Goal: Task Accomplishment & Management: Use online tool/utility

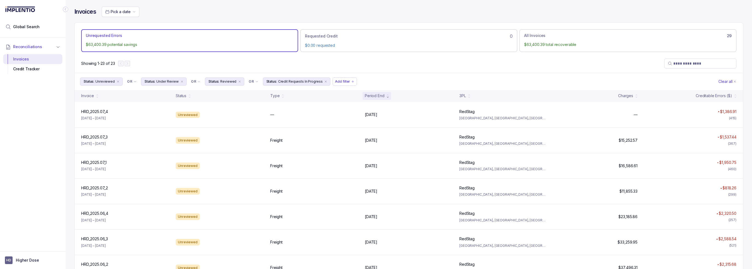
click at [291, 58] on div "Showing 1-23 of 23" at bounding box center [409, 63] width 668 height 19
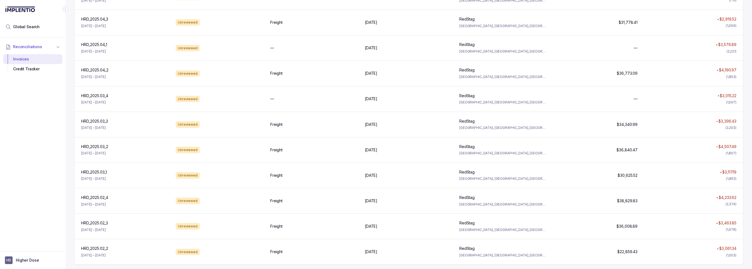
scroll to position [423, 0]
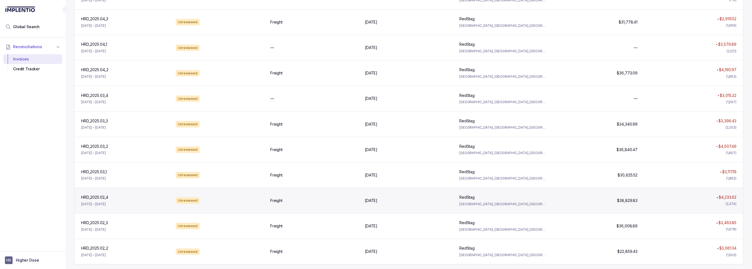
click at [303, 204] on div "HRD_2025.02_4 HRD_2025.02_4 [DATE] – [DATE] Unreviewed Freight [DATE] [DATE] Re…" at bounding box center [409, 199] width 668 height 25
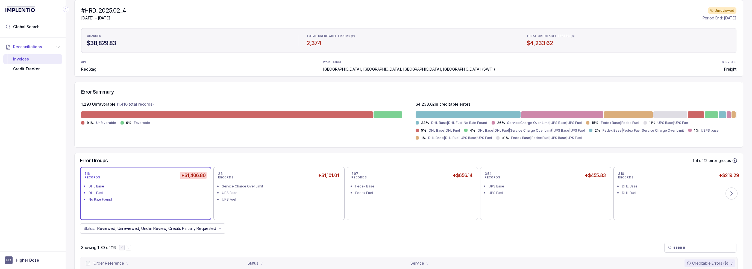
scroll to position [137, 0]
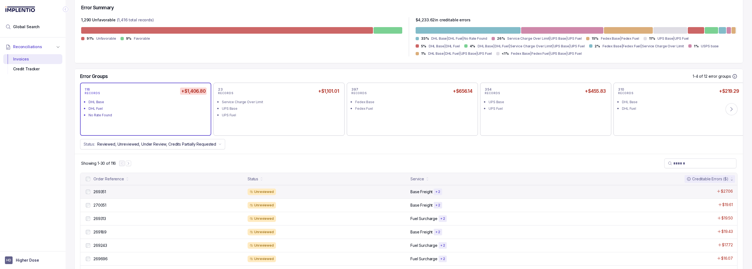
click at [310, 188] on div "Unreviewed" at bounding box center [328, 191] width 160 height 7
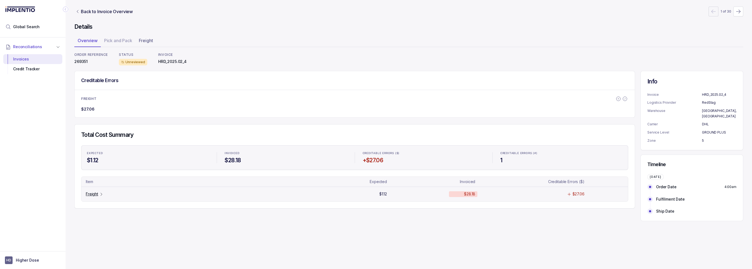
click at [240, 193] on td "Freight" at bounding box center [218, 193] width 269 height 5
click at [99, 195] on icon "Table Cell-link 0" at bounding box center [101, 194] width 4 height 4
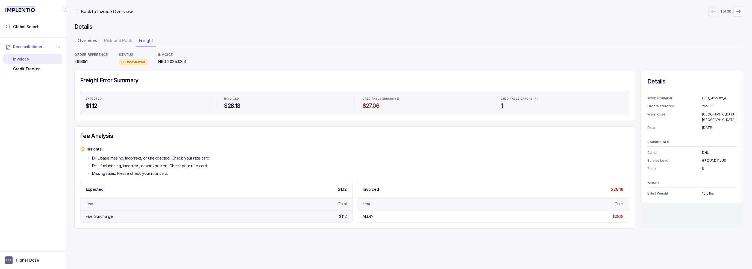
click at [94, 217] on div "Fuel Surcharge" at bounding box center [99, 215] width 27 height 5
click at [421, 142] on div "Fee Analysis Insights: DHL base missing, incorrect, or unexpected. Check your r…" at bounding box center [354, 177] width 561 height 102
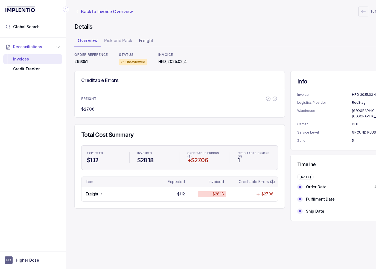
click at [116, 13] on p "Back to Invoice Overview" at bounding box center [107, 11] width 52 height 7
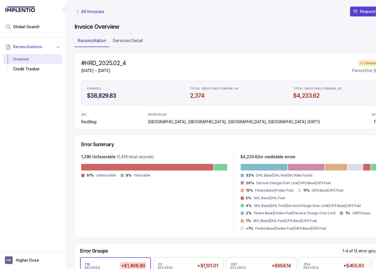
click at [88, 10] on p "All Invoices" at bounding box center [92, 11] width 23 height 5
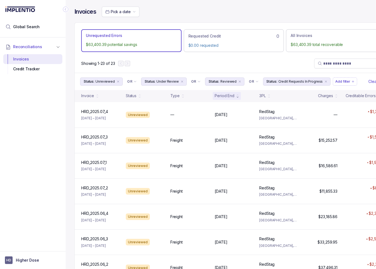
click at [67, 9] on icon "Collapse Icon" at bounding box center [65, 9] width 5 height 5
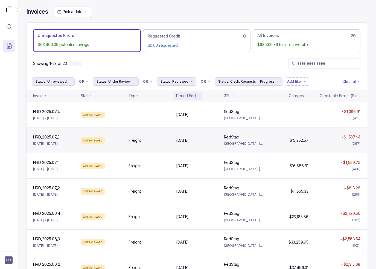
click at [167, 138] on div "Freight" at bounding box center [148, 139] width 41 height 5
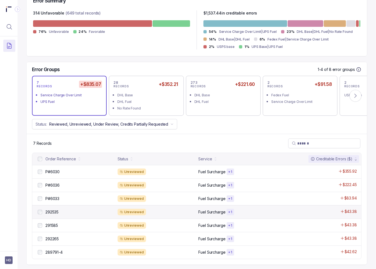
scroll to position [145, 0]
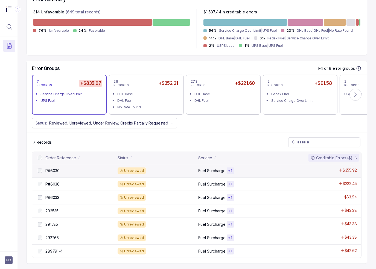
click at [63, 167] on div "P#6030 P#6030" at bounding box center [76, 170] width 78 height 7
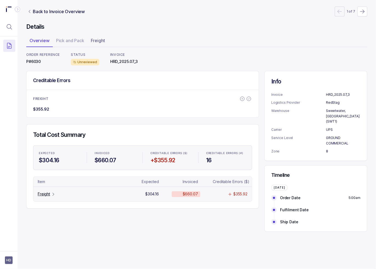
click at [50, 192] on div "Freight" at bounding box center [47, 193] width 18 height 5
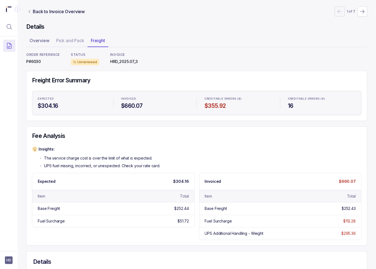
click at [39, 62] on p "P#6030" at bounding box center [43, 61] width 34 height 5
copy p "P#6030"
click at [75, 119] on div "Freight Error Summary Expected $304.16 Invoiced $660.07 Creditable Errors ($) $…" at bounding box center [196, 96] width 341 height 50
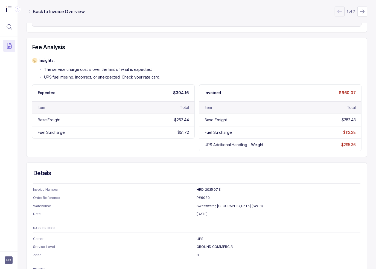
scroll to position [114, 0]
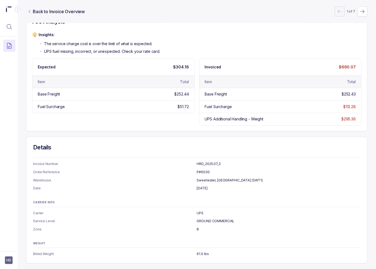
click at [74, 118] on div "Expected $304.16 Item Total Base Freight $252.44 Fuel Surcharge $51.72 Invoiced…" at bounding box center [196, 91] width 329 height 67
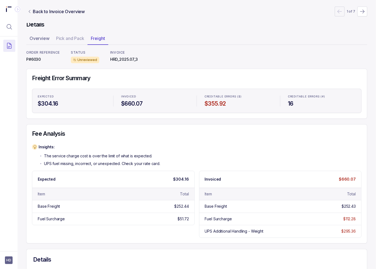
scroll to position [0, 0]
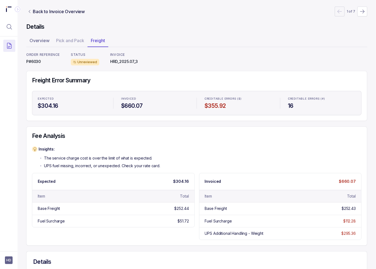
click at [27, 144] on div "Fee Analysis Insights: The service charge cost is over the limit of what is exp…" at bounding box center [196, 185] width 341 height 119
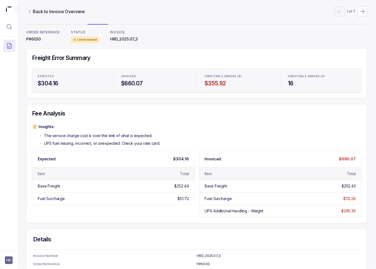
scroll to position [55, 0]
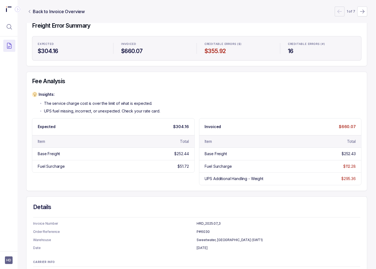
click at [71, 87] on div "Fee Analysis Insights: The service charge cost is over the limit of what is exp…" at bounding box center [196, 131] width 341 height 119
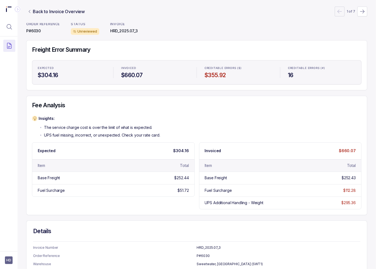
scroll to position [0, 0]
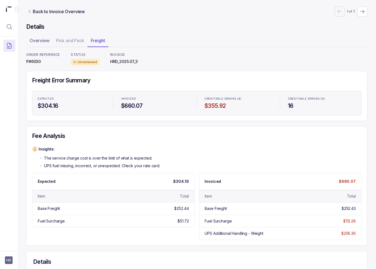
click at [132, 139] on h4 "Fee Analysis" at bounding box center [196, 136] width 329 height 8
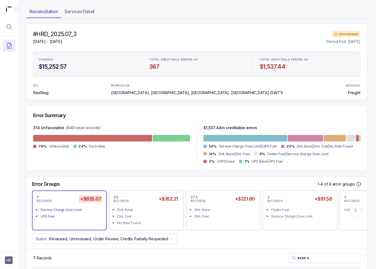
scroll to position [82, 0]
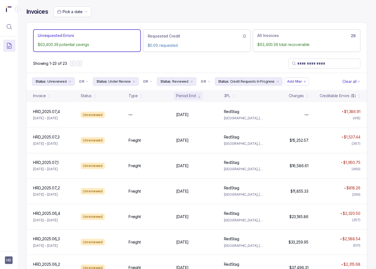
click at [265, 9] on div "Pick a date" at bounding box center [210, 12] width 313 height 10
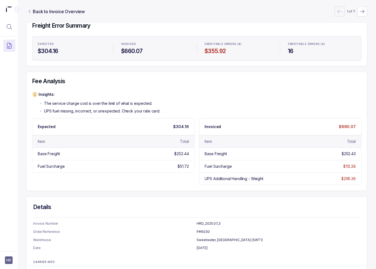
scroll to position [82, 0]
